Goal: Information Seeking & Learning: Understand process/instructions

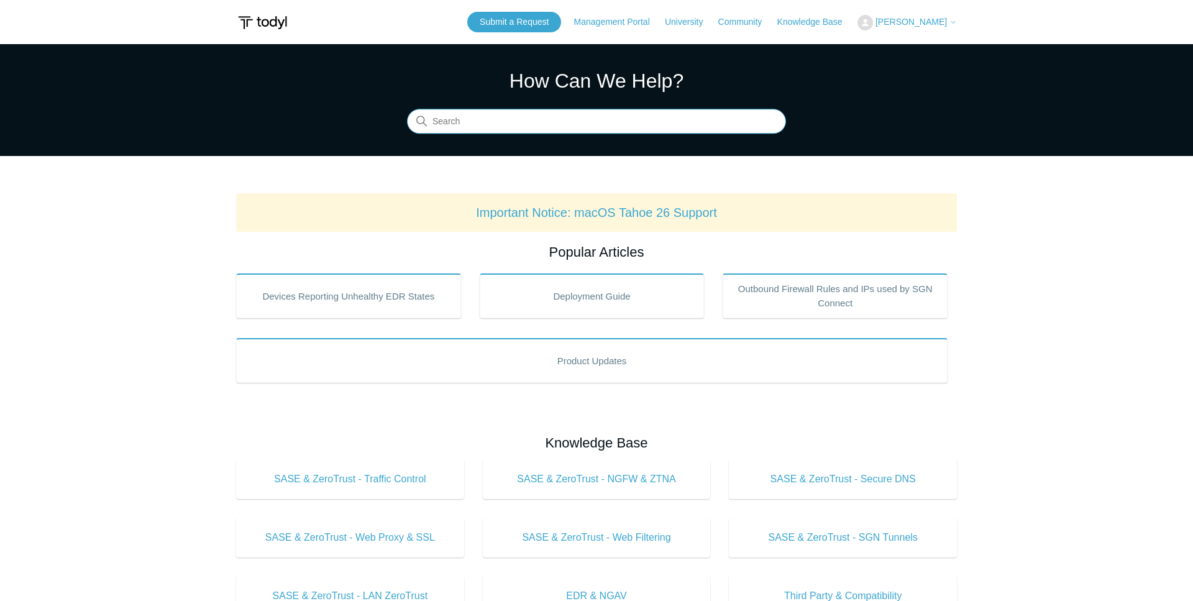
click at [619, 117] on input "Search" at bounding box center [596, 121] width 379 height 25
type input "entra"
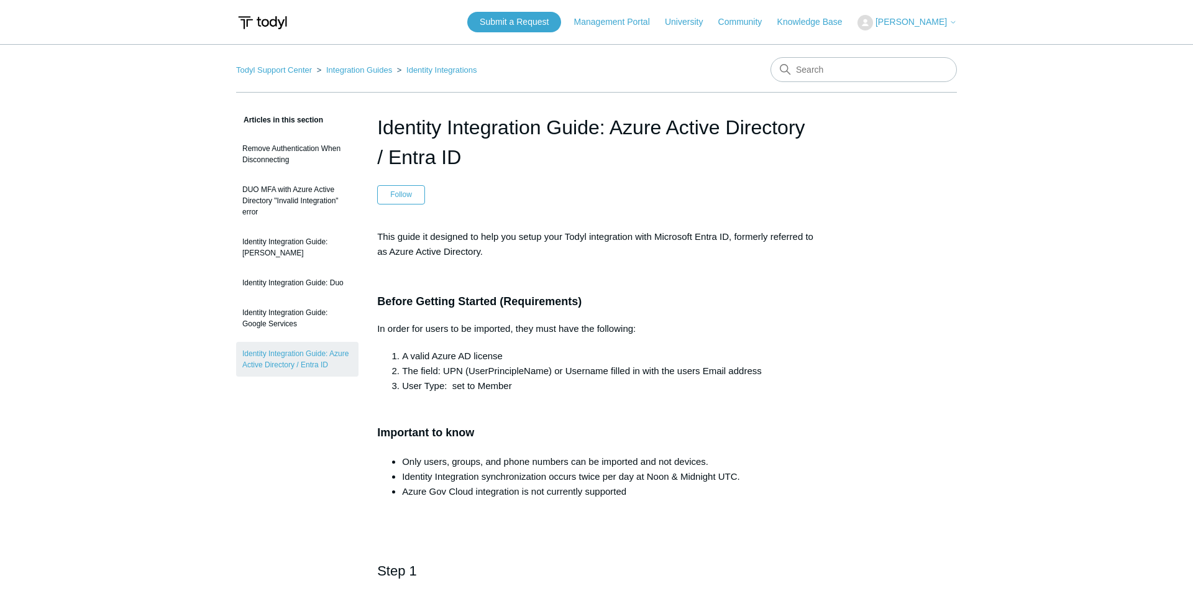
drag, startPoint x: 489, startPoint y: 163, endPoint x: 379, endPoint y: 129, distance: 114.6
click at [379, 129] on h1 "Identity Integration Guide: Azure Active Directory / Entra ID" at bounding box center [596, 142] width 439 height 60
copy h1 "Identity Integration Guide: Azure Active Directory / Entra ID"
click at [833, 67] on input "Search" at bounding box center [864, 69] width 186 height 25
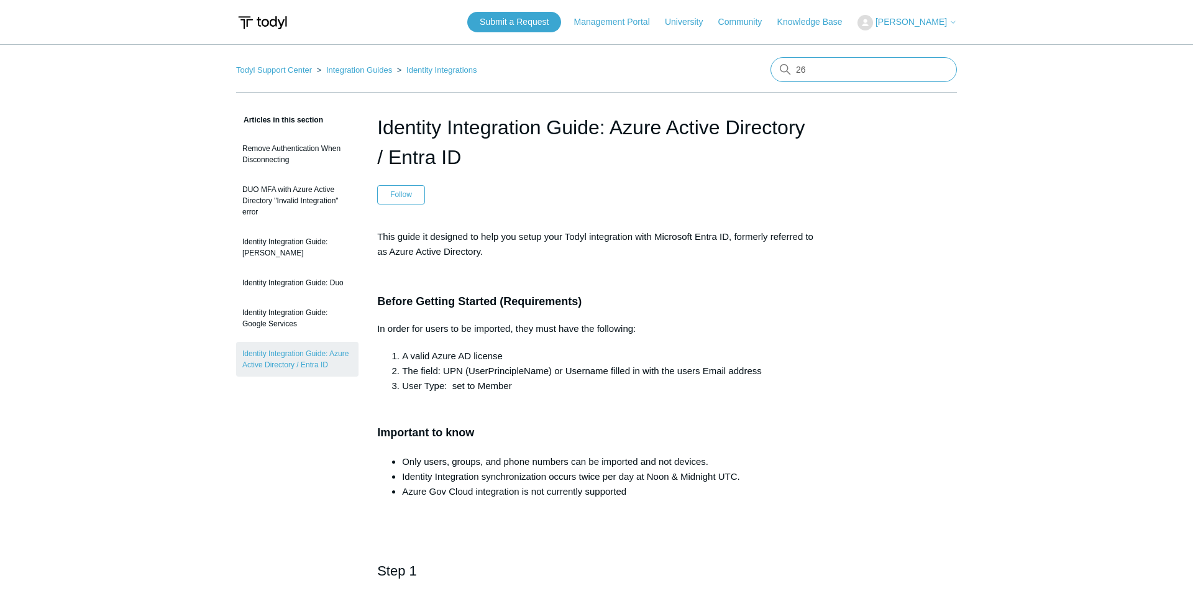
type input "2"
type input "365 integration"
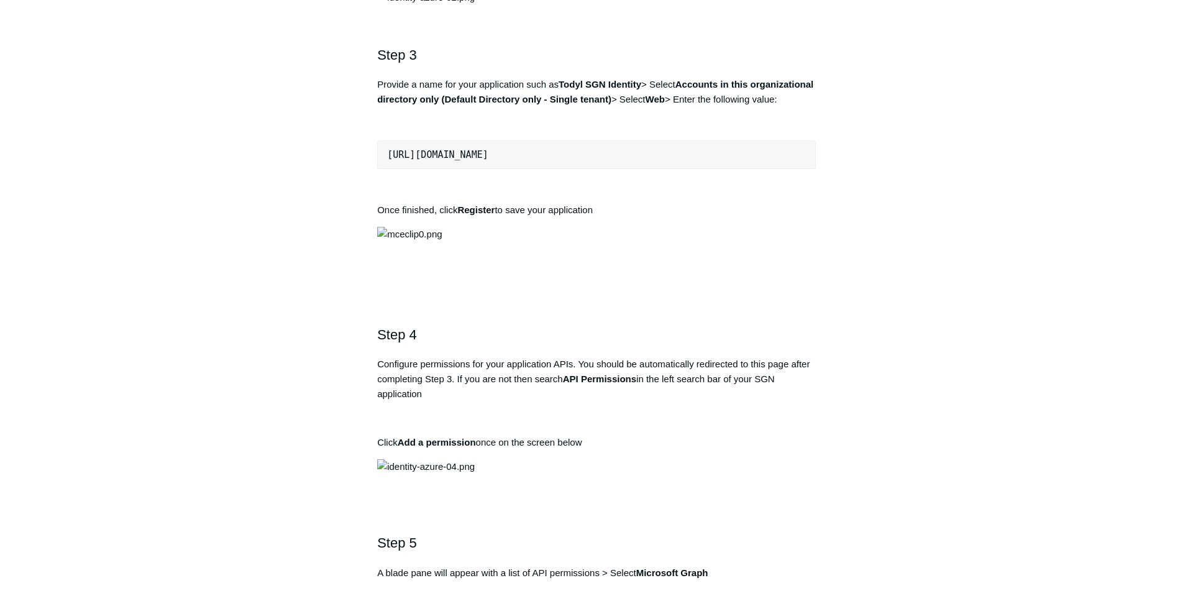
scroll to position [1014, 0]
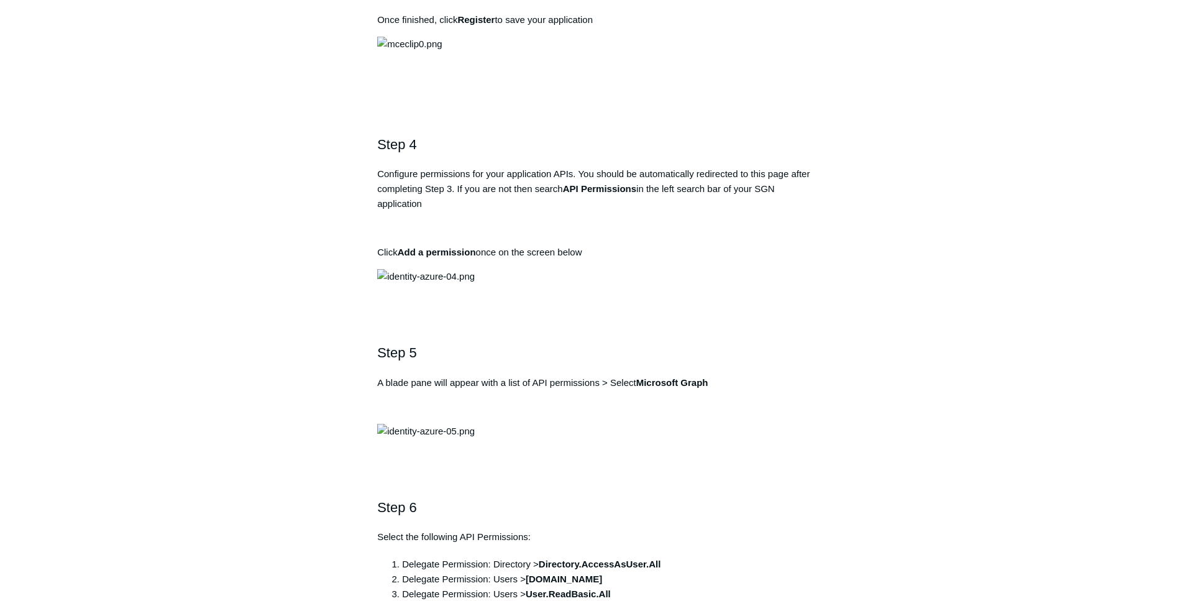
drag, startPoint x: 600, startPoint y: 303, endPoint x: 692, endPoint y: 305, distance: 91.4
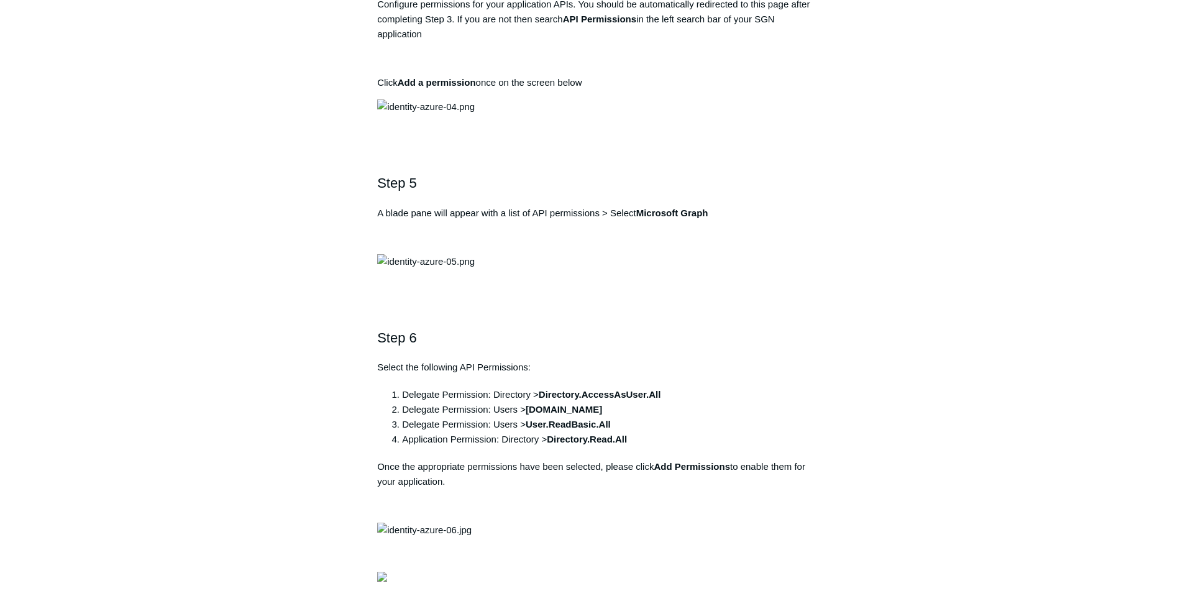
scroll to position [1204, 0]
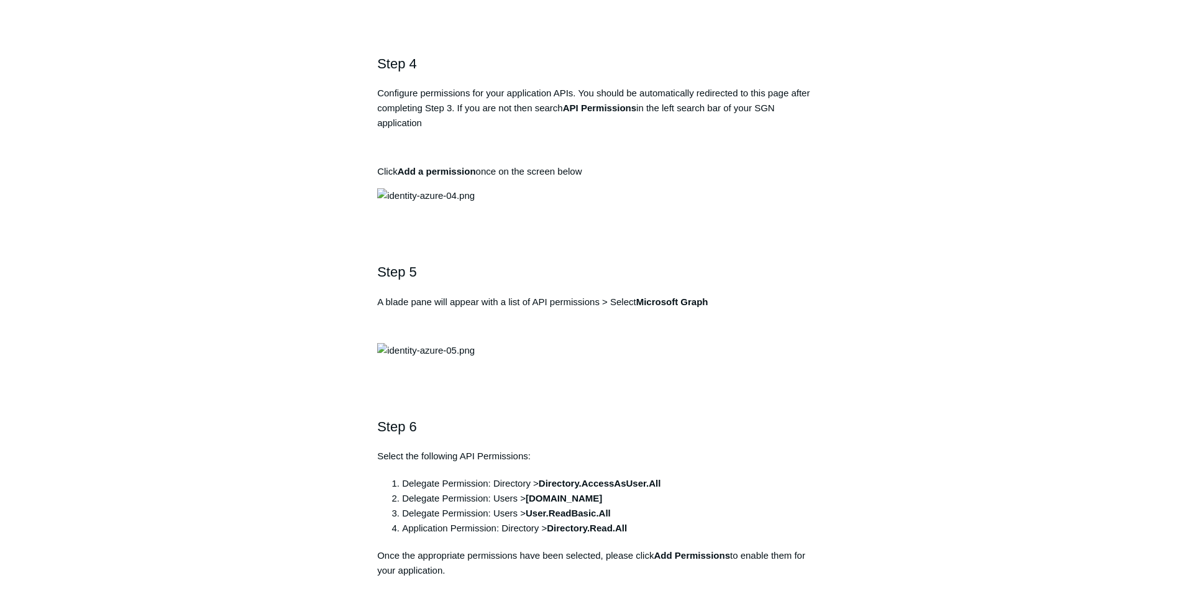
scroll to position [1078, 0]
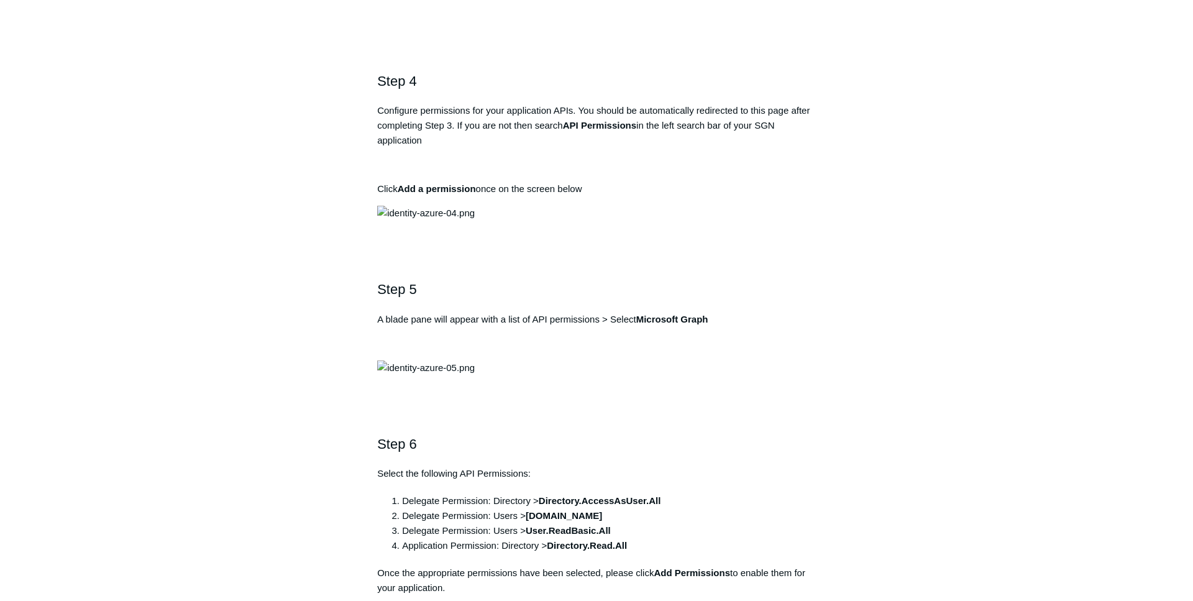
drag, startPoint x: 564, startPoint y: 242, endPoint x: 694, endPoint y: 320, distance: 151.7
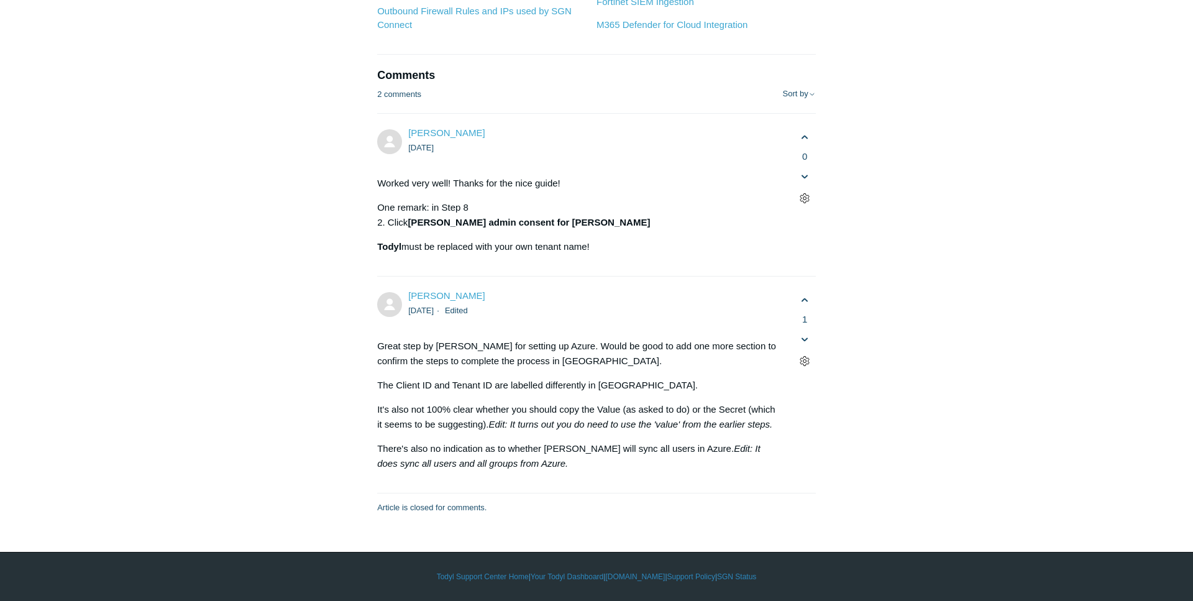
scroll to position [6593, 0]
drag, startPoint x: 502, startPoint y: 250, endPoint x: 622, endPoint y: 324, distance: 141.1
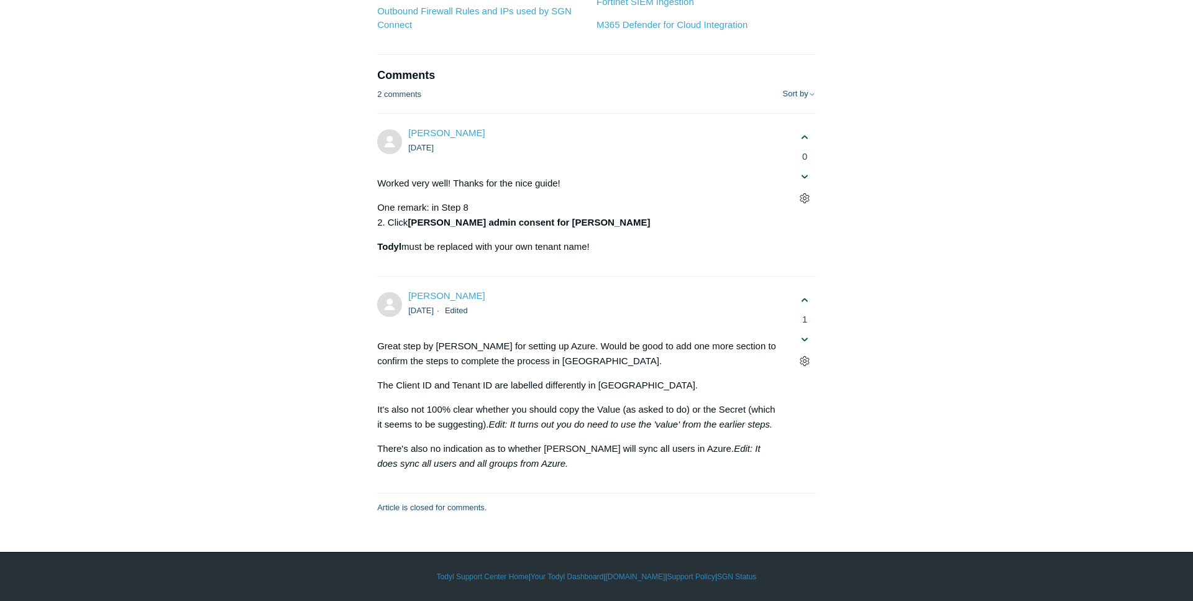
drag, startPoint x: 552, startPoint y: 223, endPoint x: 625, endPoint y: 218, distance: 72.9
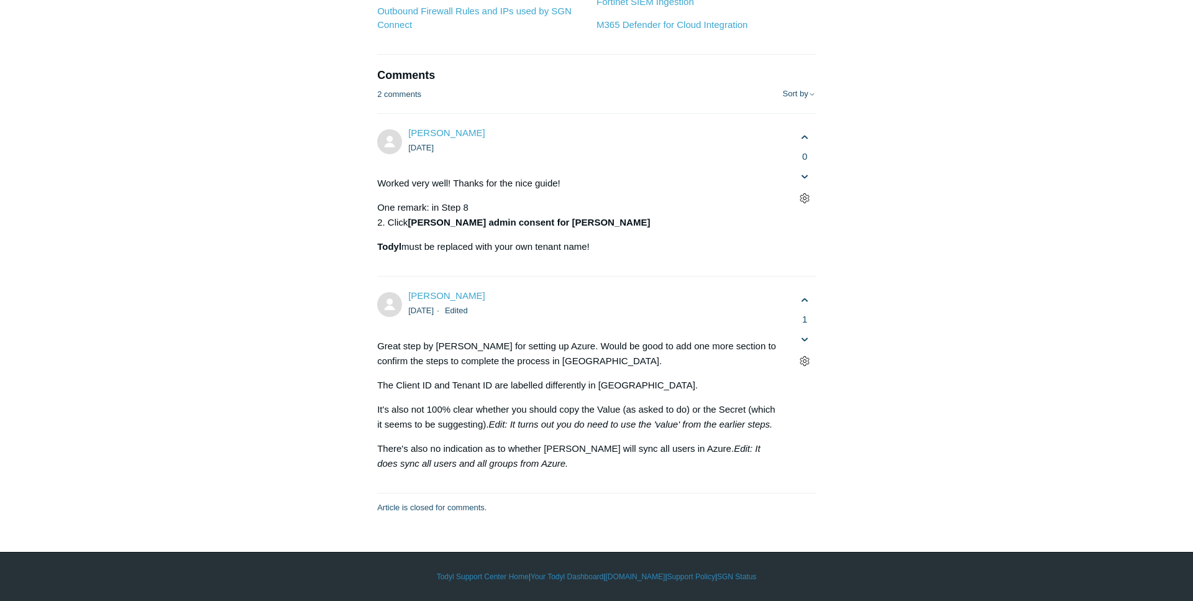
drag, startPoint x: 541, startPoint y: 109, endPoint x: 559, endPoint y: 106, distance: 18.9
drag, startPoint x: 562, startPoint y: 106, endPoint x: 608, endPoint y: 104, distance: 45.4
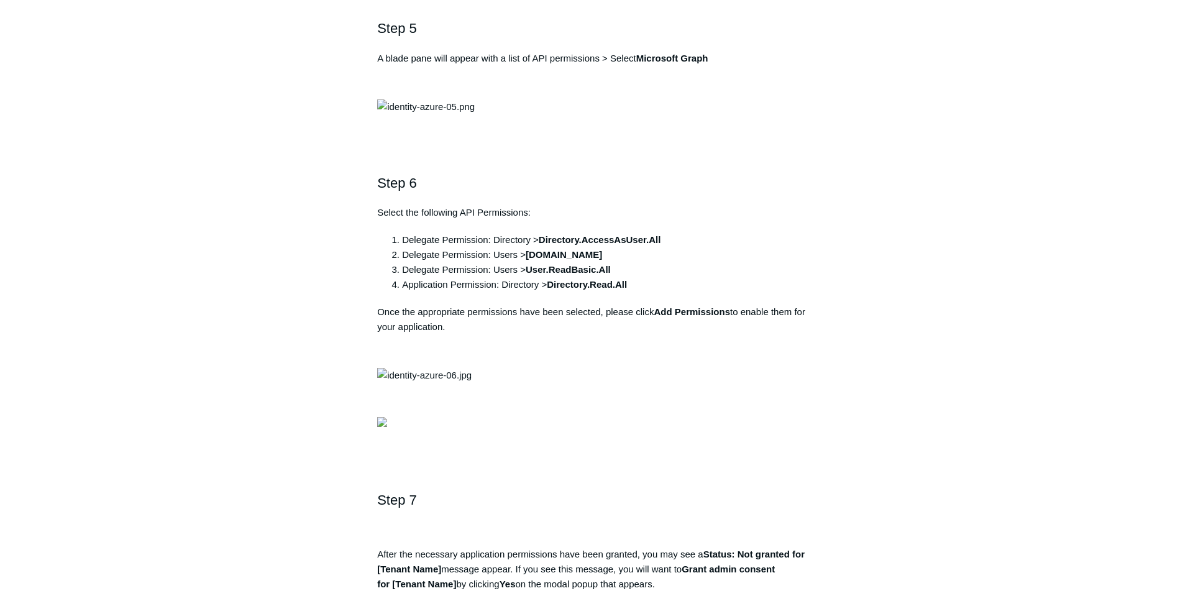
scroll to position [1268, 0]
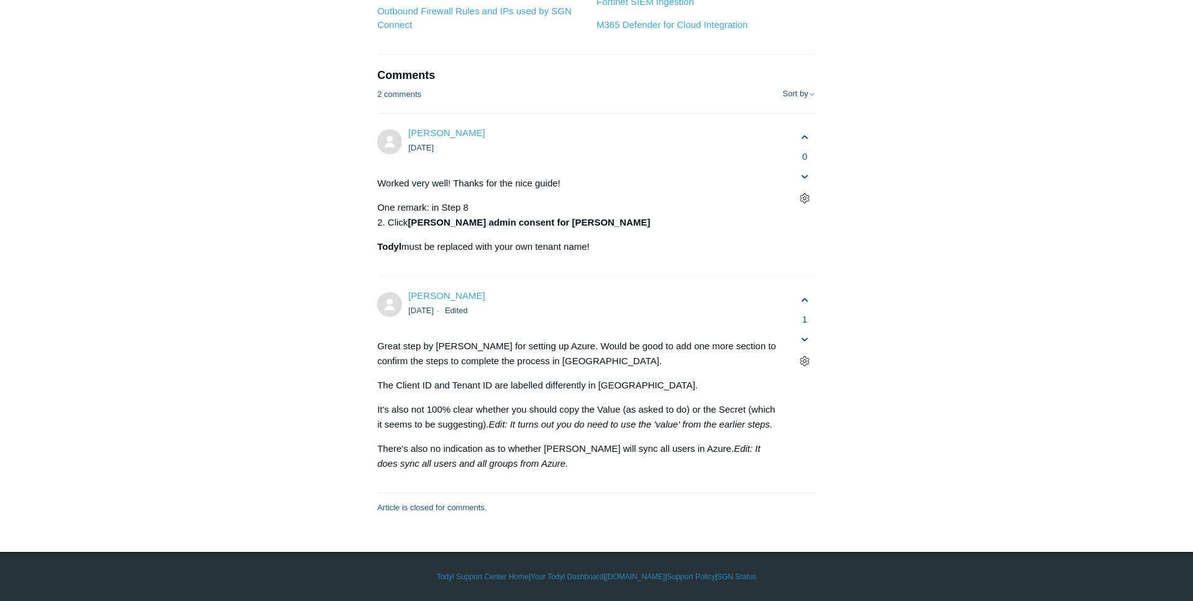
scroll to position [5072, 0]
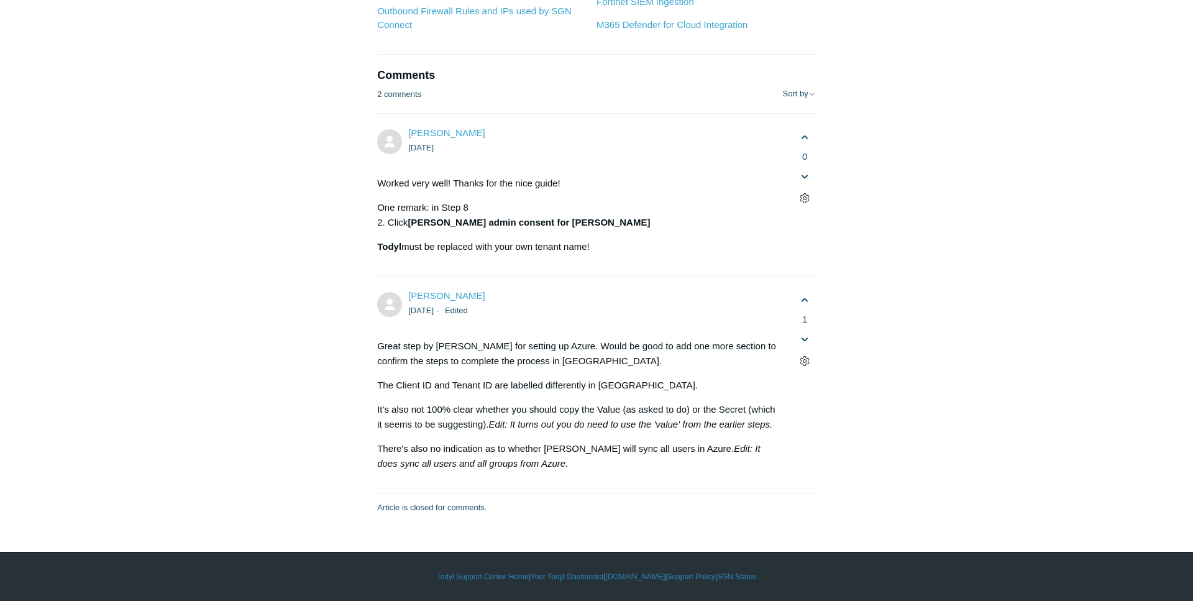
scroll to position [4658, 0]
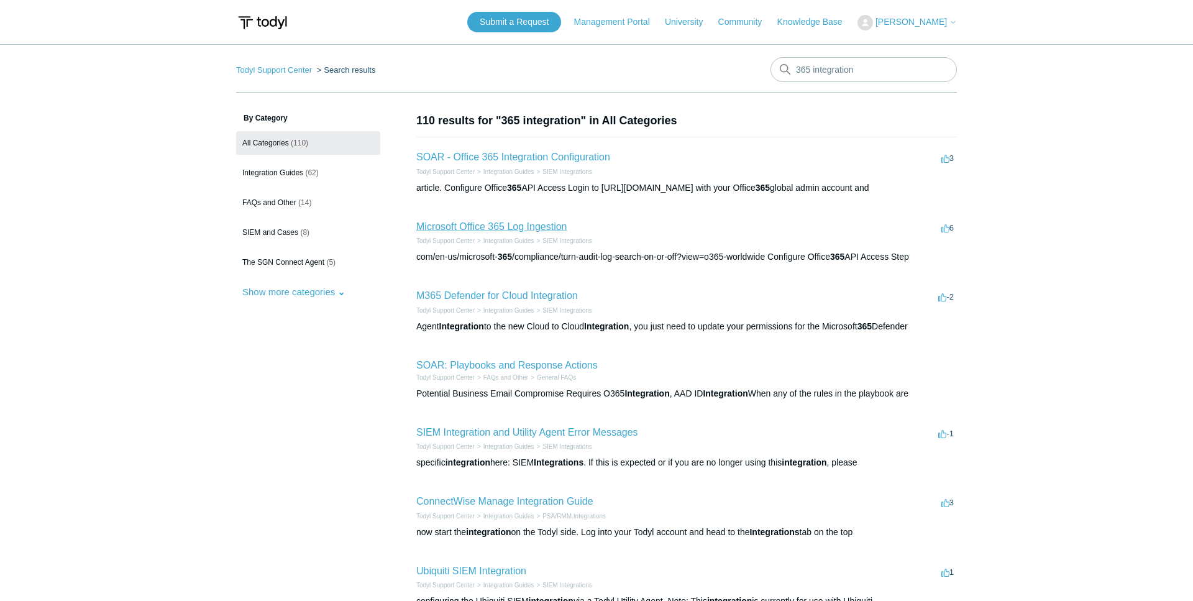
click at [541, 224] on link "Microsoft Office 365 Log Ingestion" at bounding box center [491, 226] width 151 height 11
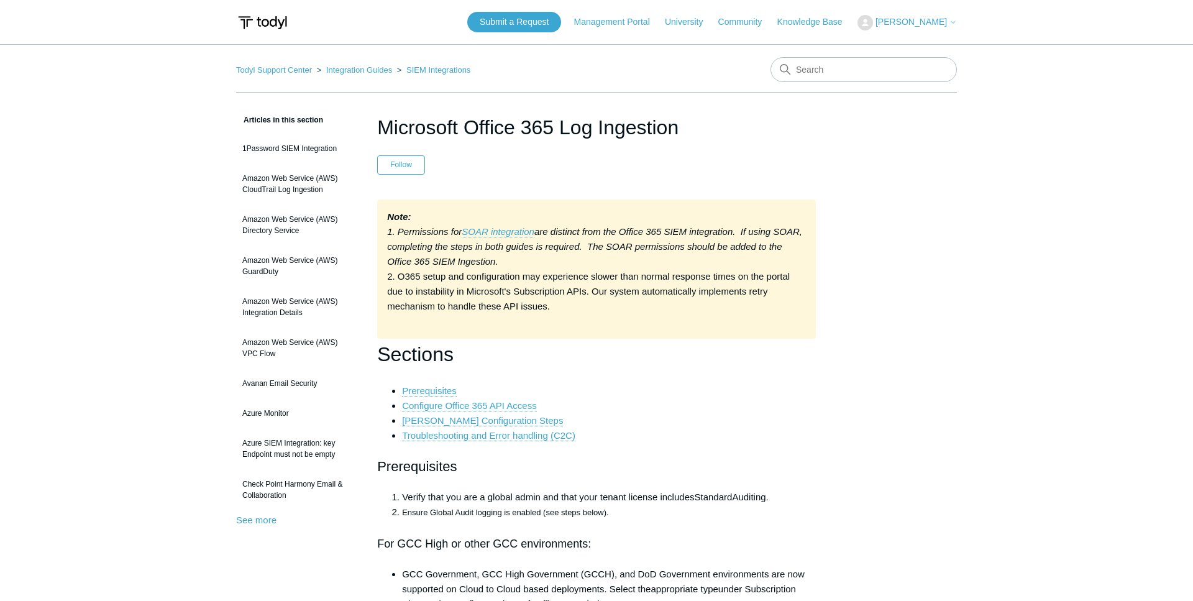
click at [390, 127] on h1 "Microsoft Office 365 Log Ingestion" at bounding box center [596, 127] width 439 height 30
